Goal: Navigation & Orientation: Find specific page/section

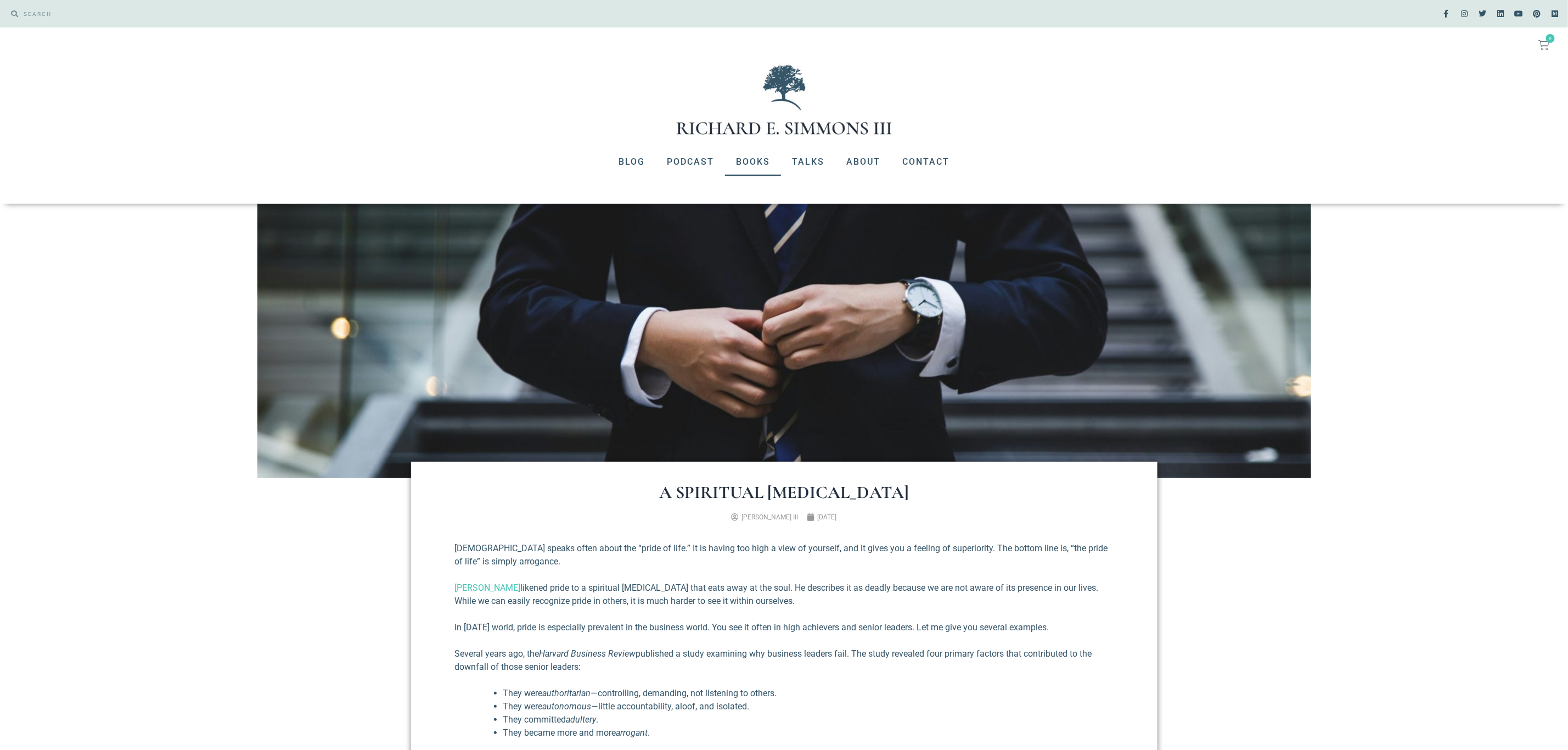
click at [764, 165] on link "Books" at bounding box center [753, 162] width 56 height 29
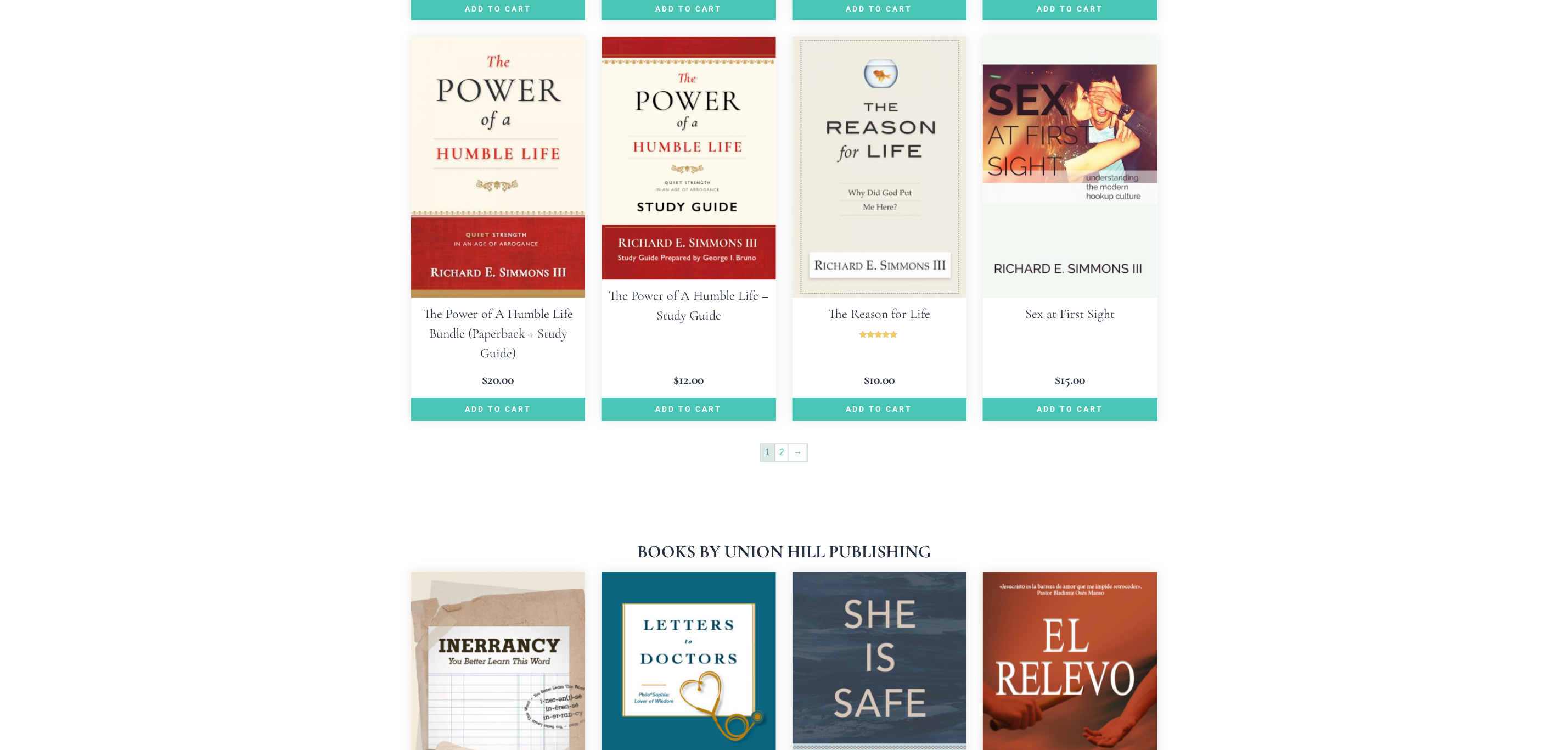
scroll to position [1564, 0]
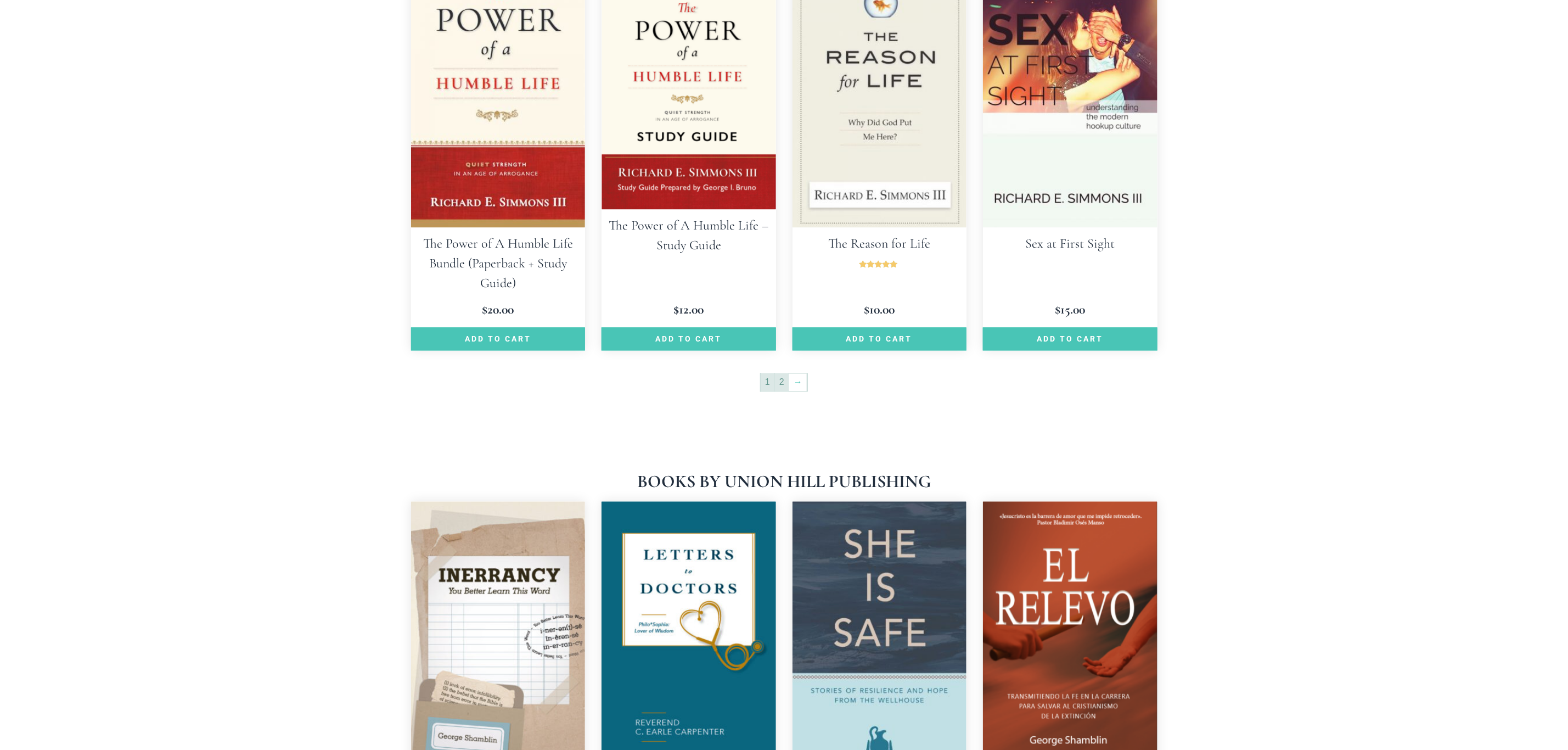
click at [783, 374] on link "2" at bounding box center [782, 382] width 14 height 18
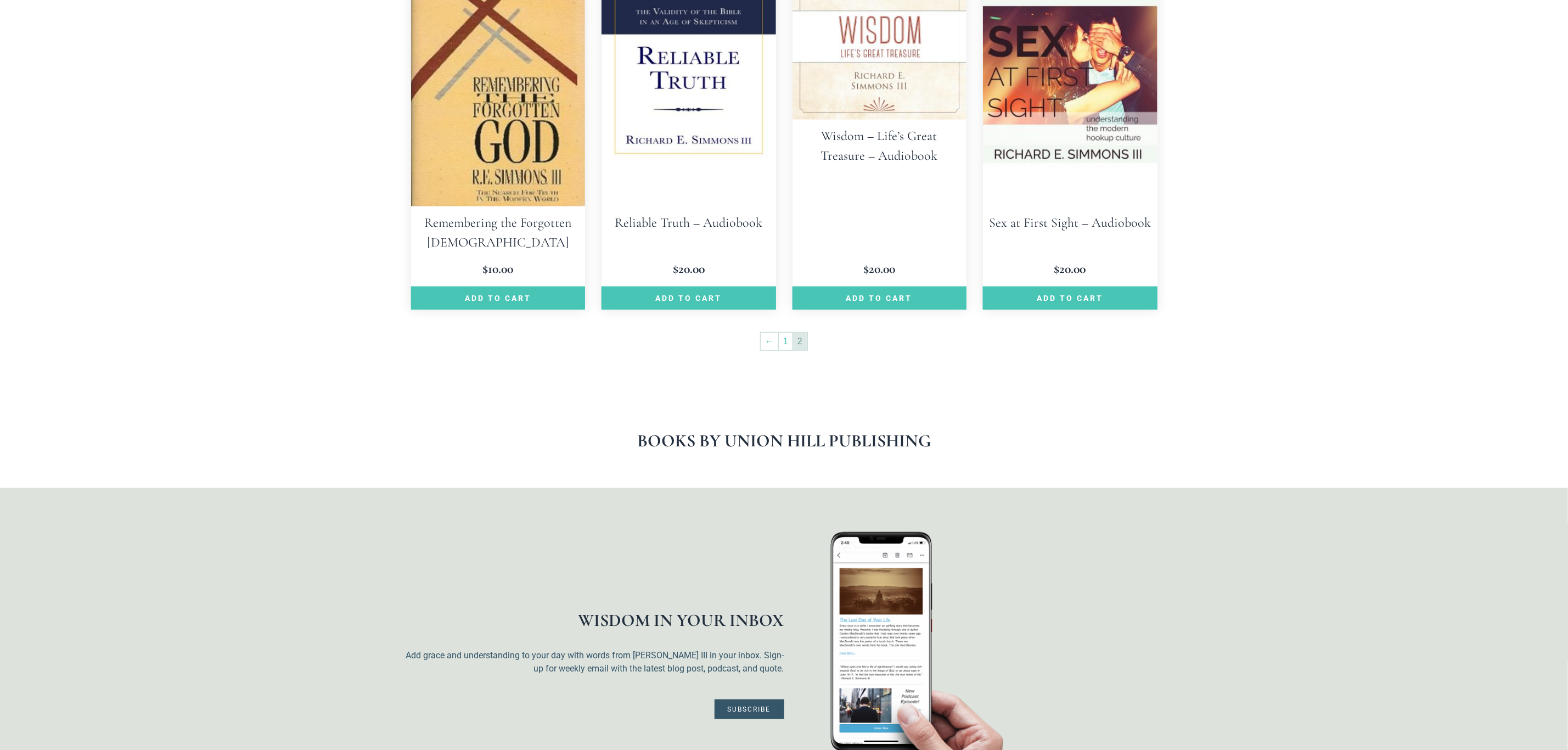
scroll to position [741, 0]
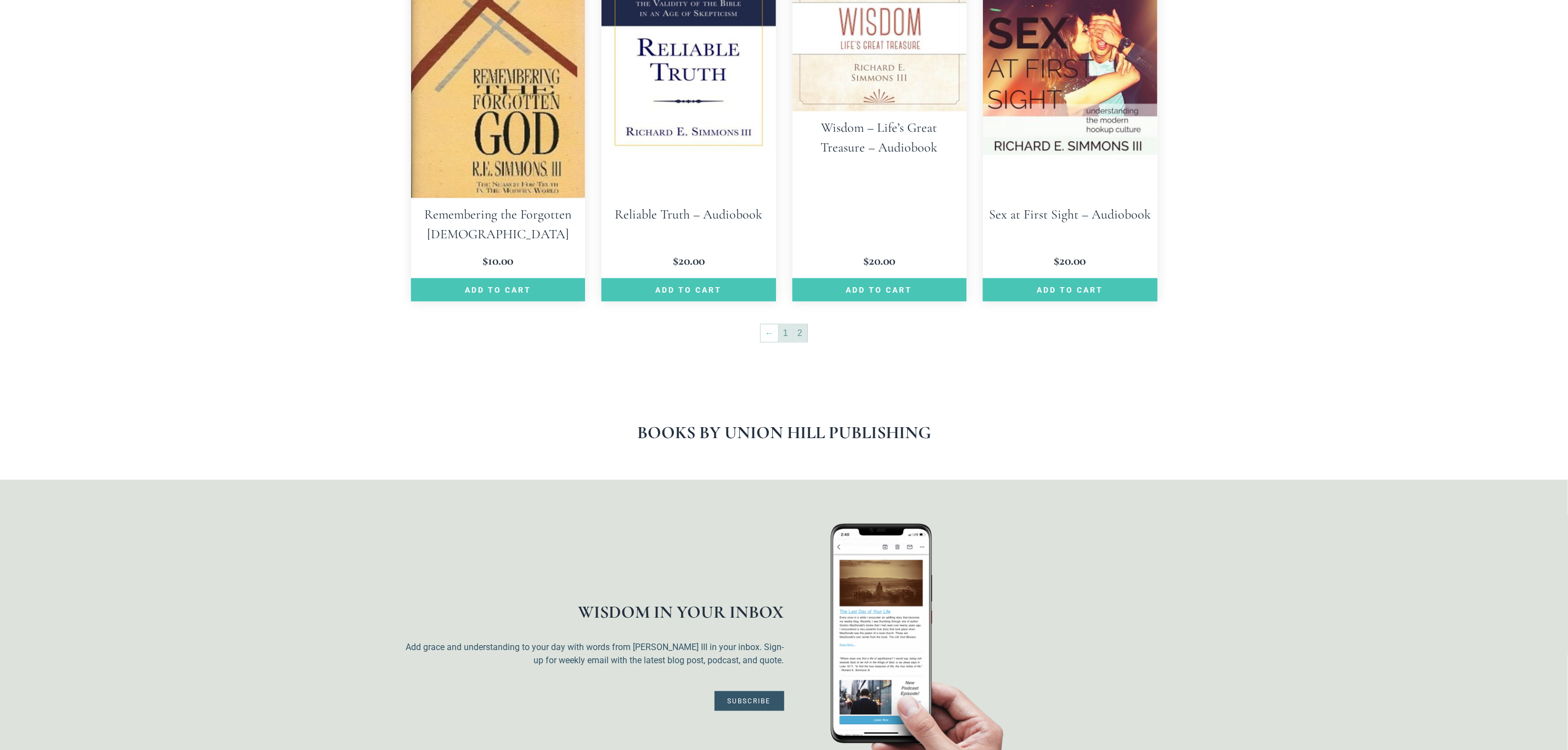
click at [783, 328] on link "1" at bounding box center [785, 333] width 14 height 18
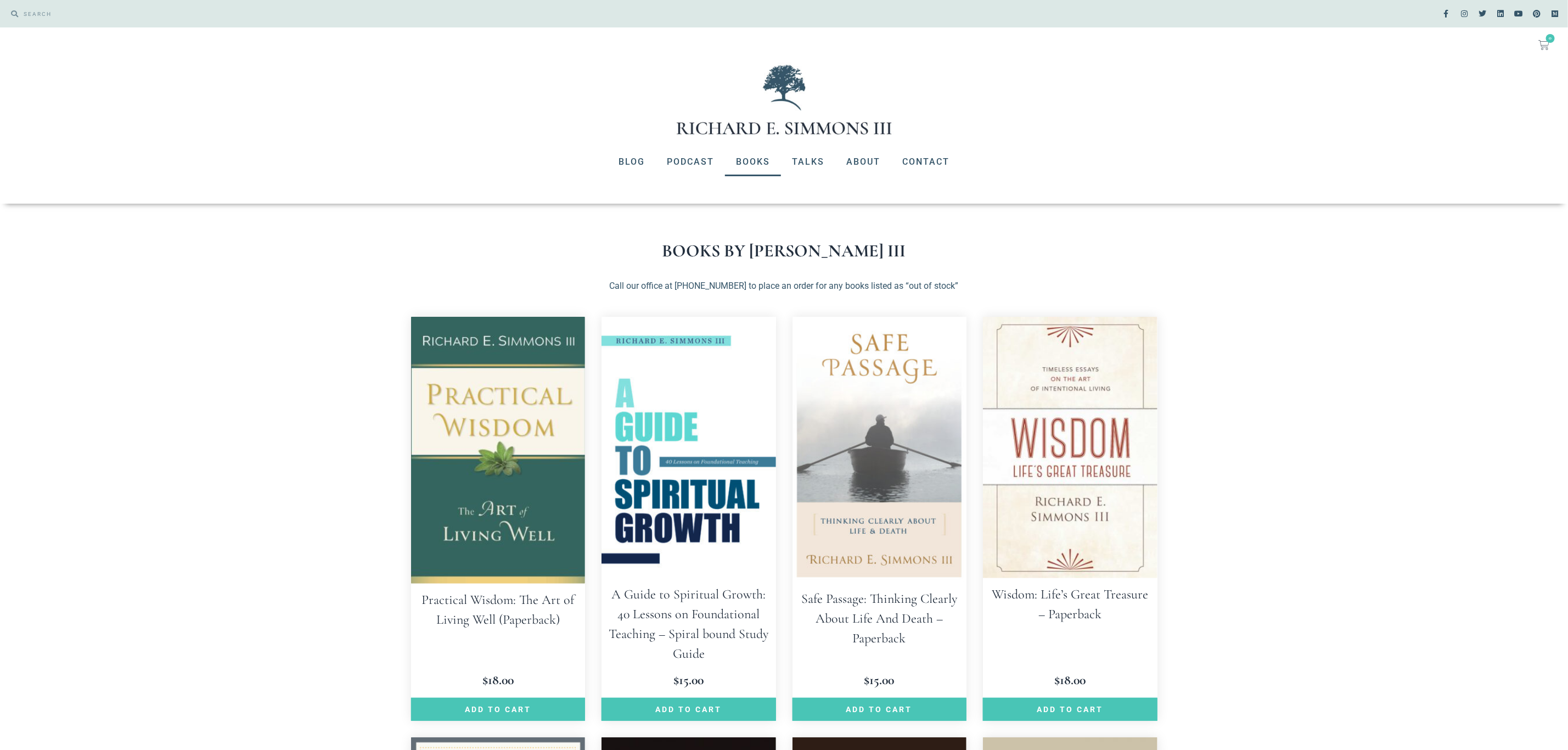
click at [758, 160] on link "Books" at bounding box center [753, 162] width 56 height 29
